Goal: Subscribe to service/newsletter

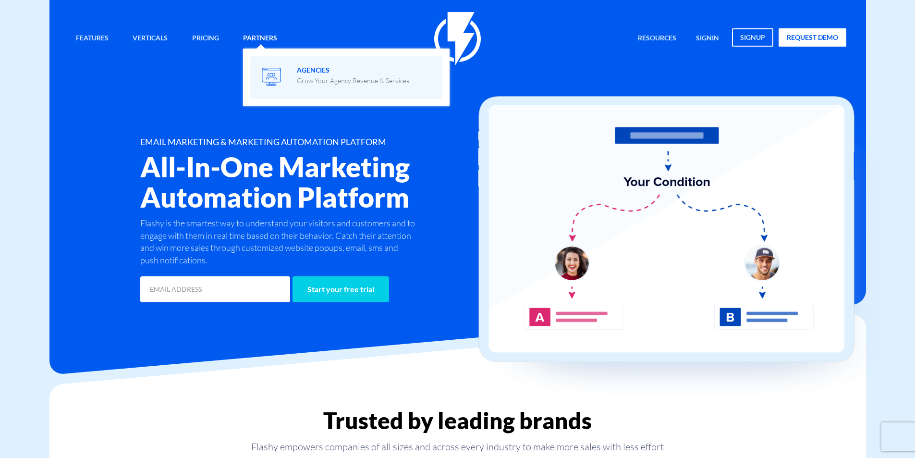
click at [292, 70] on span at bounding box center [346, 76] width 178 height 27
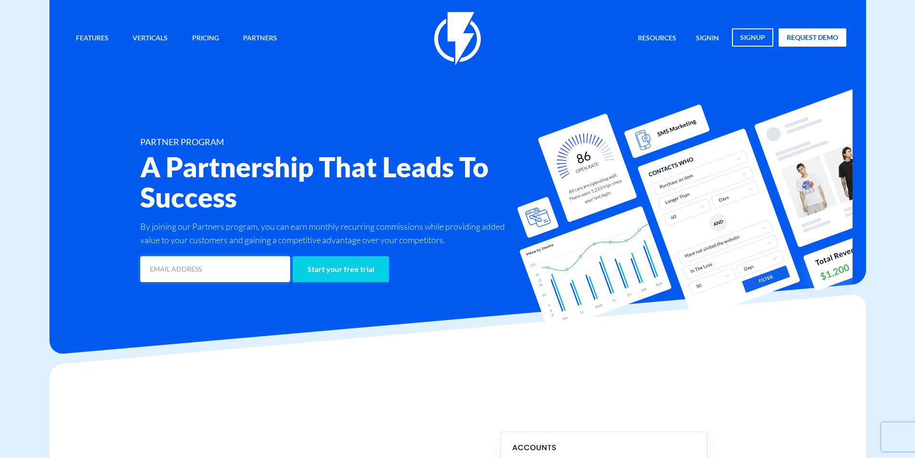
click at [219, 274] on input "email" at bounding box center [215, 269] width 150 height 26
type input "[EMAIL_ADDRESS][DOMAIN_NAME]"
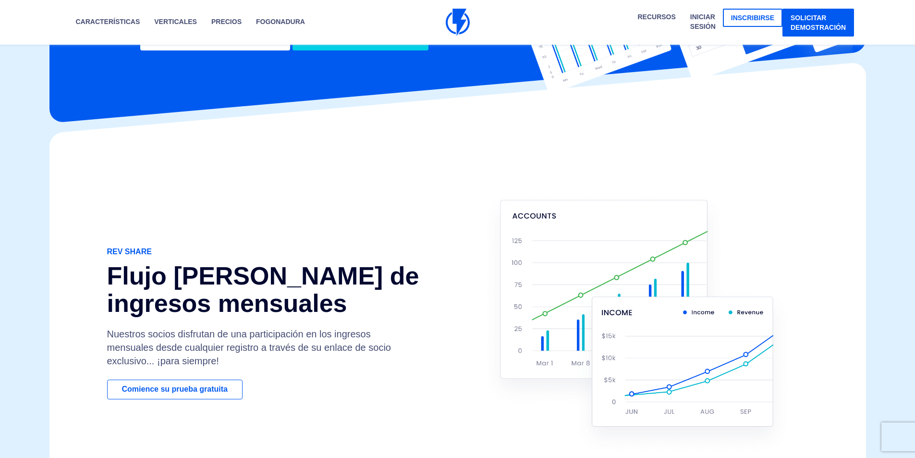
scroll to position [144, 0]
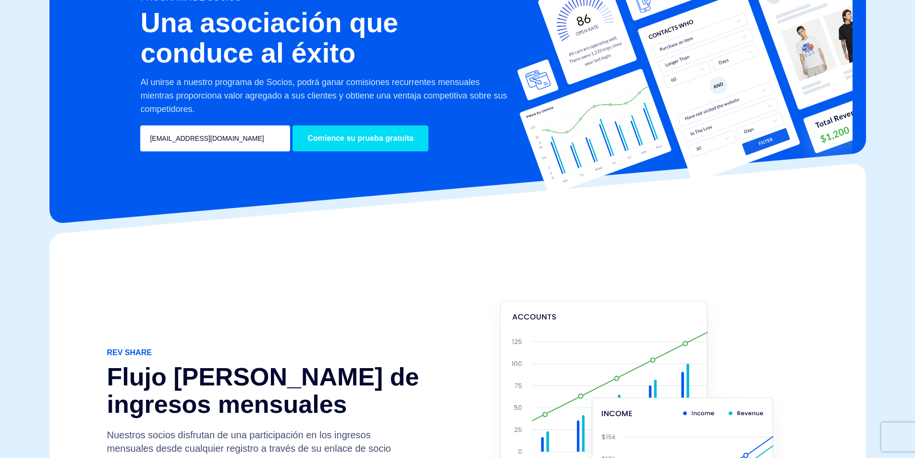
click at [356, 138] on input "Comience su prueba gratuita" at bounding box center [360, 138] width 136 height 26
